Goal: Use online tool/utility: Utilize a website feature to perform a specific function

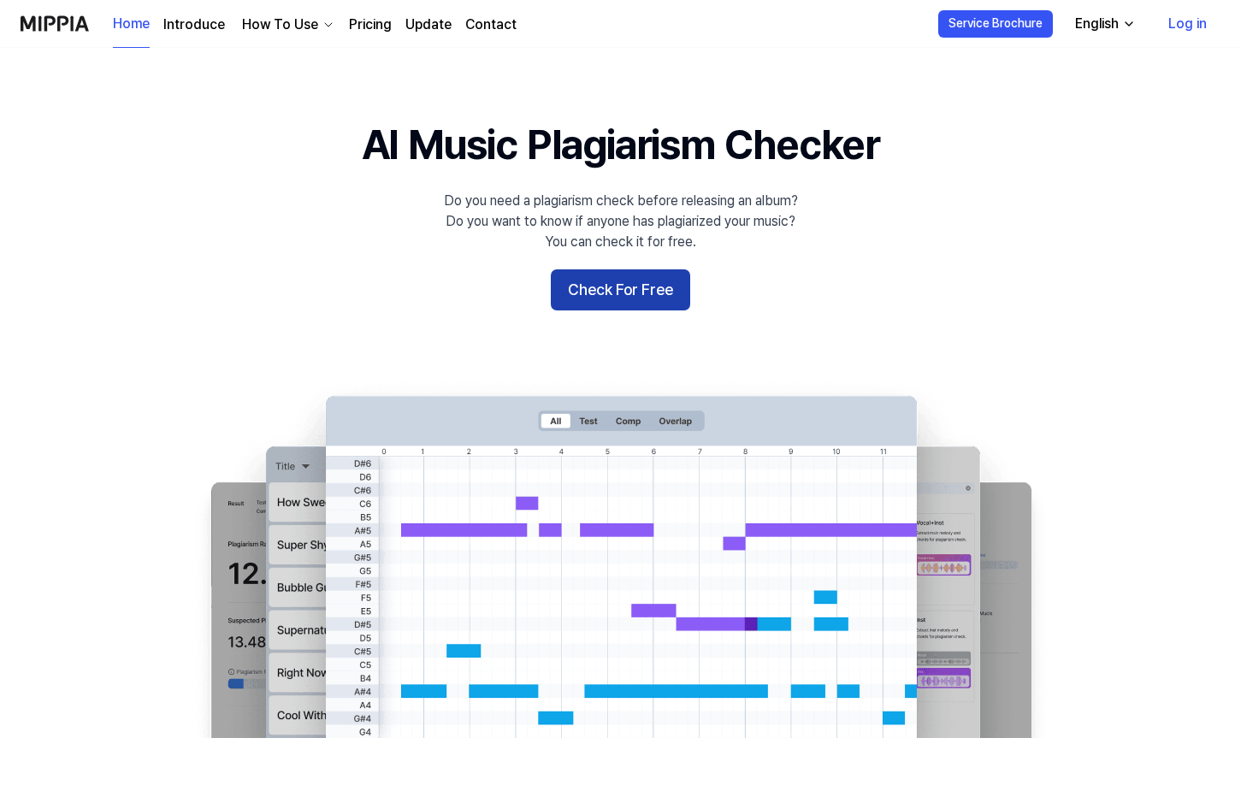
click at [622, 293] on button "Check For Free" at bounding box center [620, 289] width 139 height 41
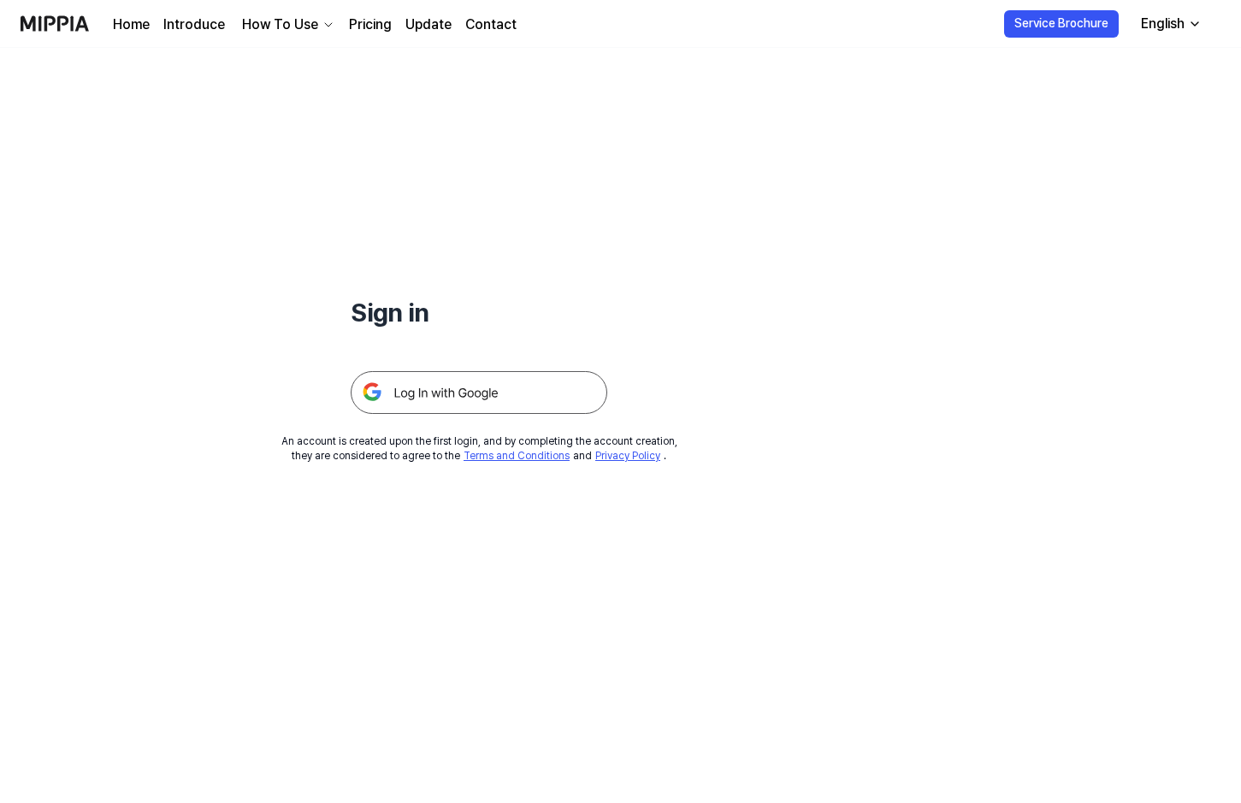
click at [453, 405] on img at bounding box center [479, 392] width 257 height 43
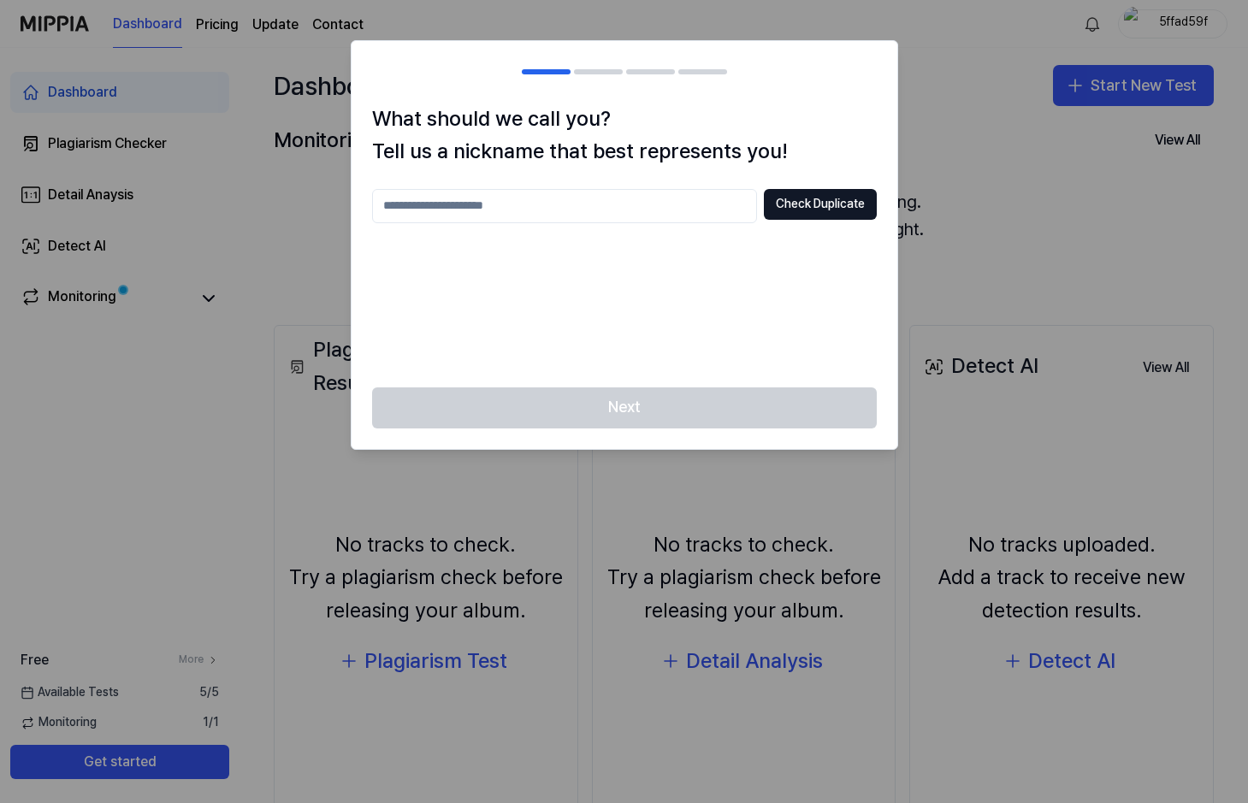
click at [712, 200] on input "text" at bounding box center [564, 206] width 385 height 34
type input "***"
click at [808, 204] on button "Check Duplicate" at bounding box center [820, 204] width 113 height 31
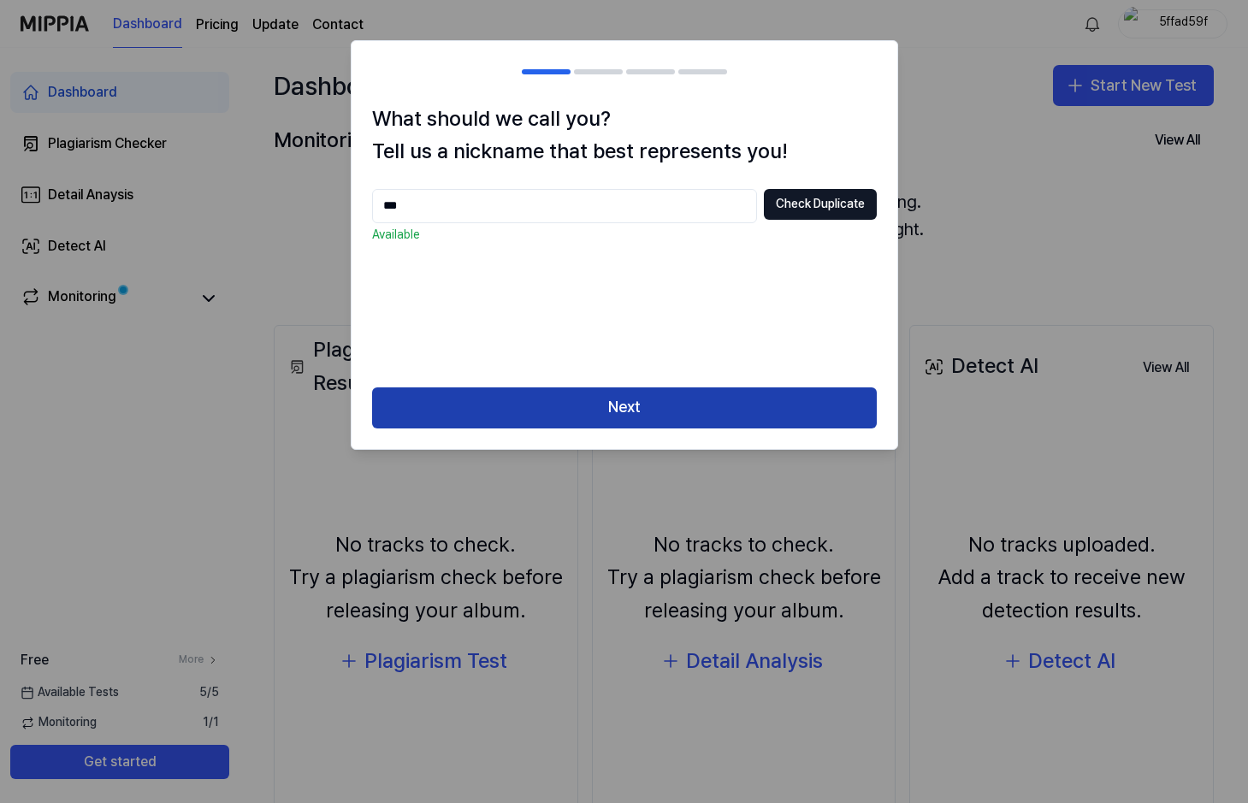
click at [646, 400] on button "Next" at bounding box center [624, 408] width 505 height 41
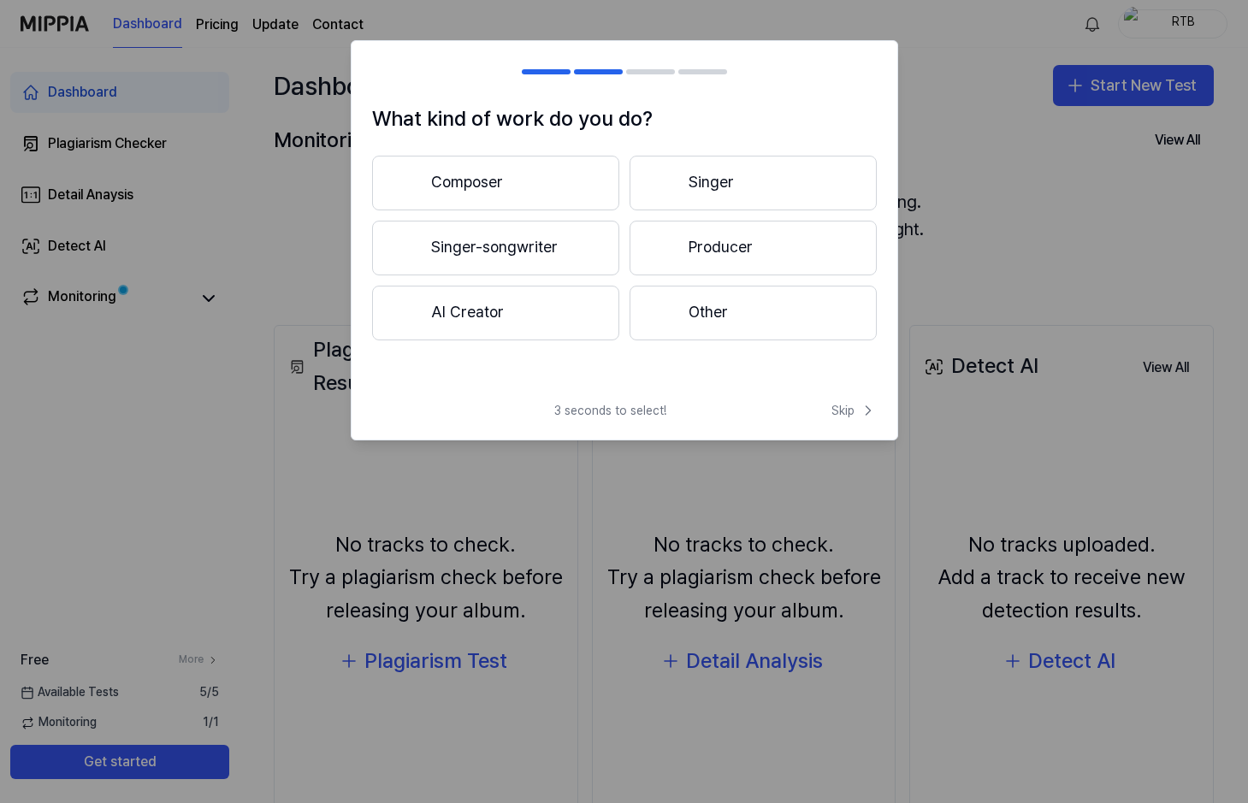
click at [733, 324] on button "Other" at bounding box center [753, 313] width 247 height 55
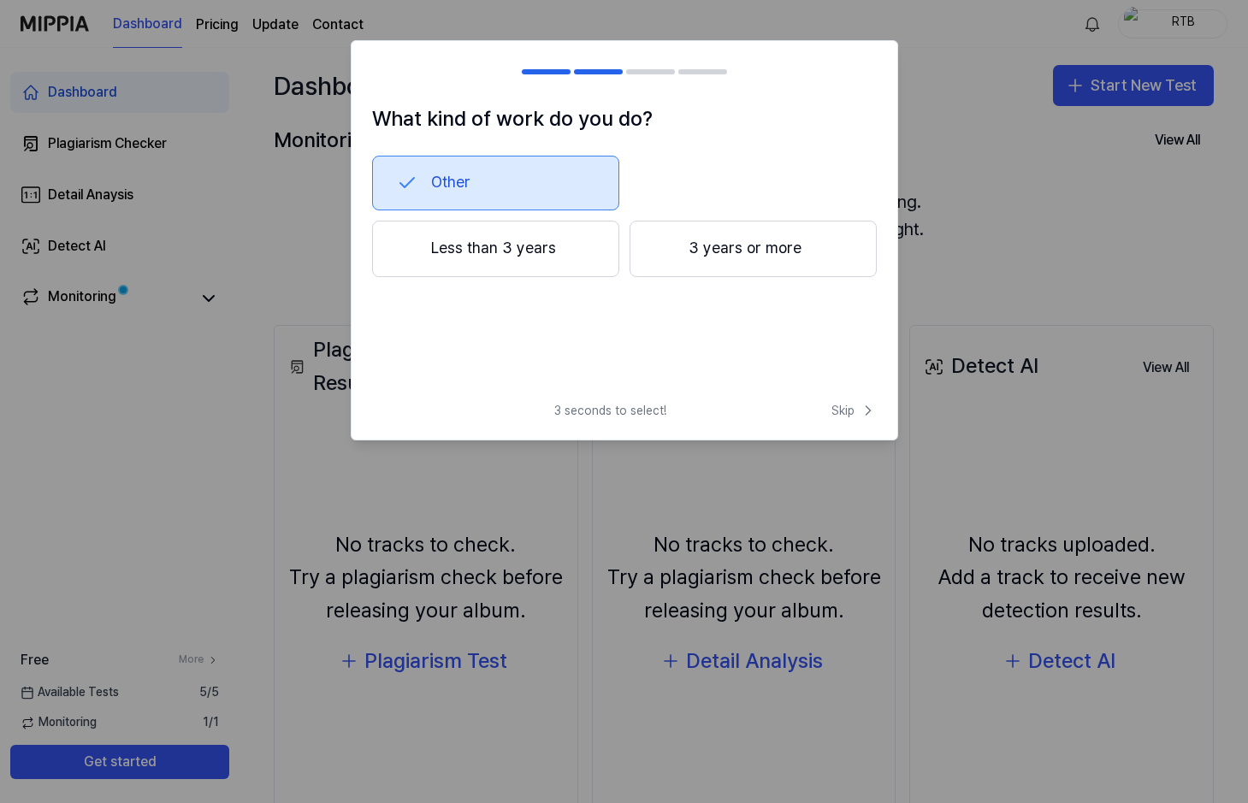
click at [531, 241] on button "Less than 3 years" at bounding box center [495, 249] width 247 height 56
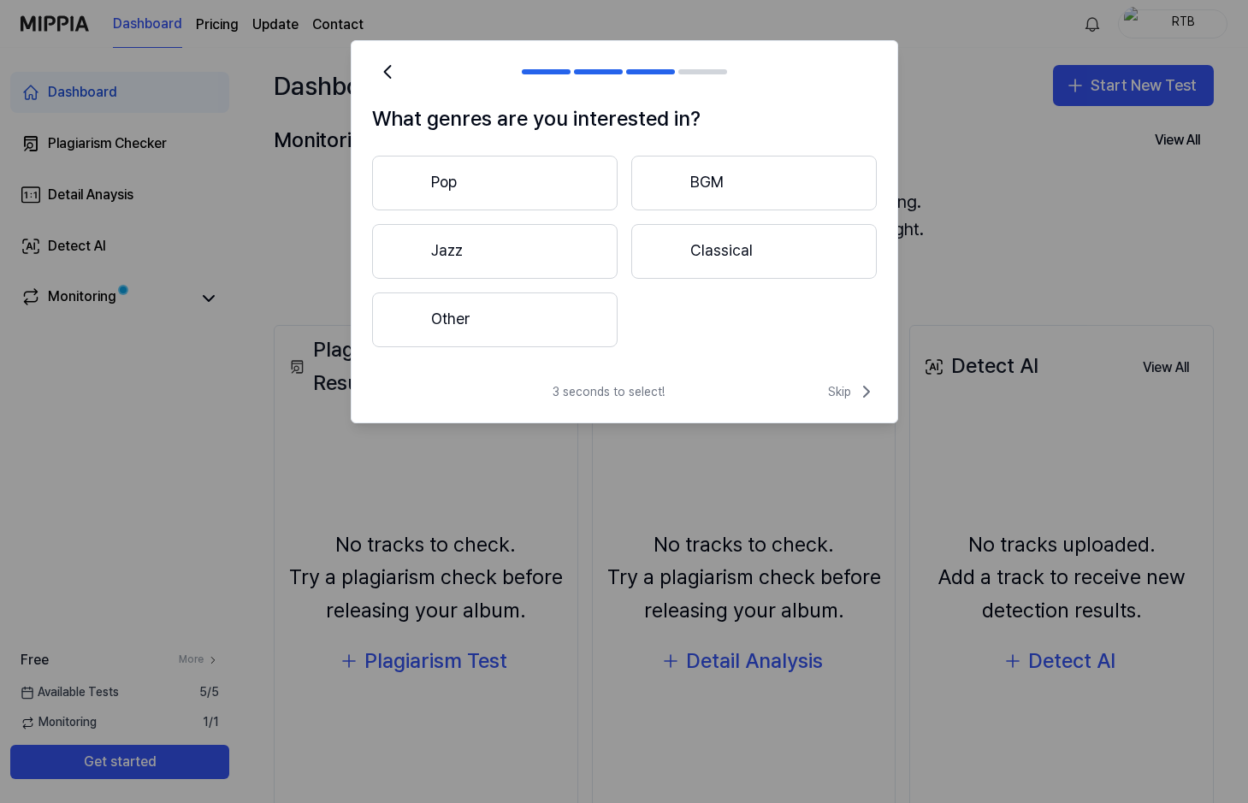
click at [480, 181] on button "Pop" at bounding box center [495, 183] width 246 height 55
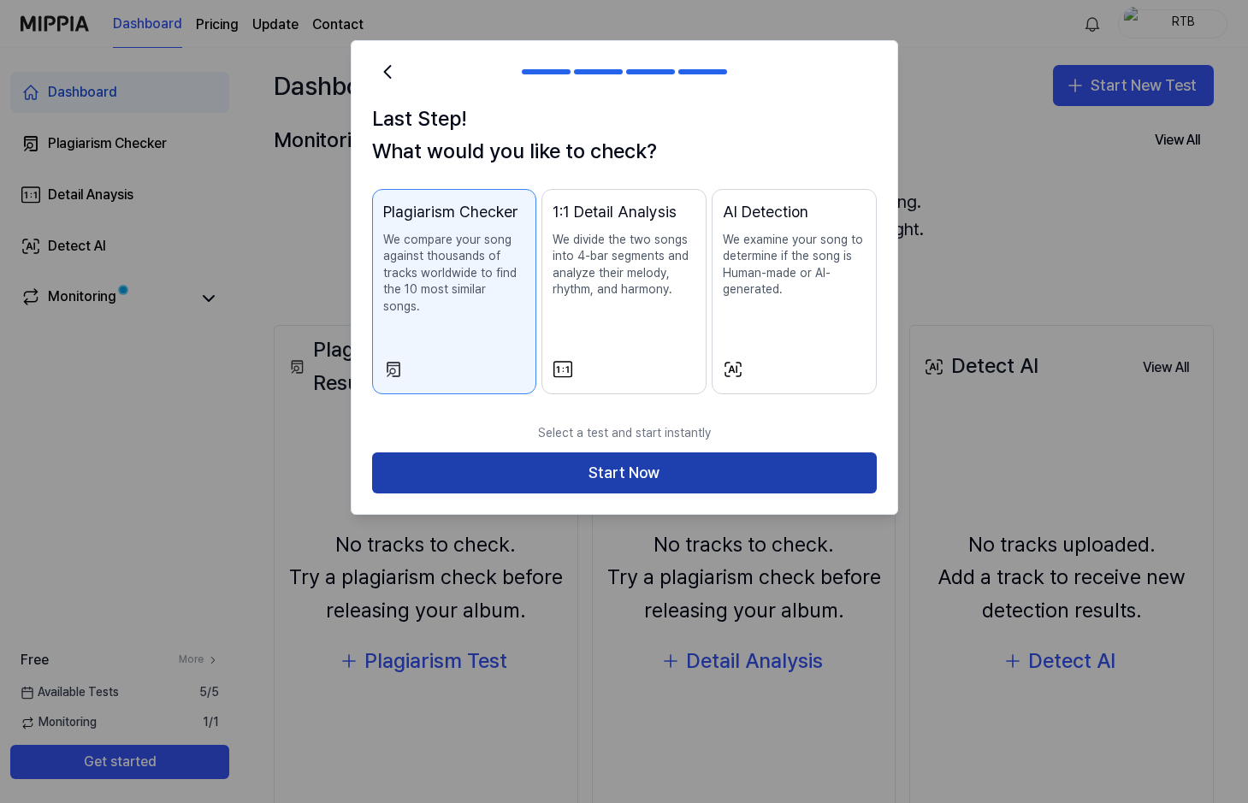
click at [633, 459] on button "Start Now" at bounding box center [624, 473] width 505 height 41
